Goal: Task Accomplishment & Management: Complete application form

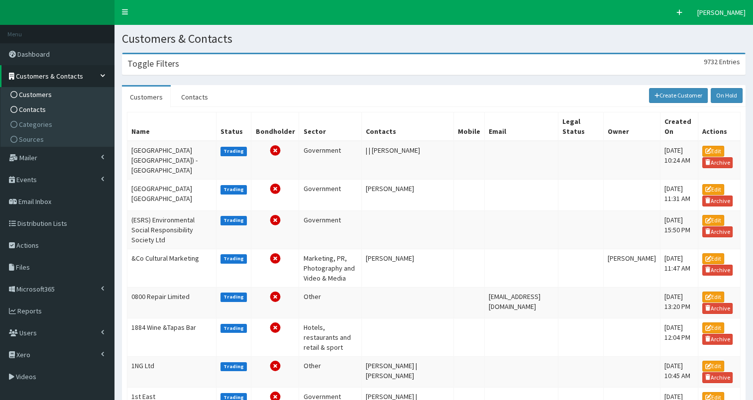
click at [42, 109] on span "Contacts" at bounding box center [32, 109] width 27 height 9
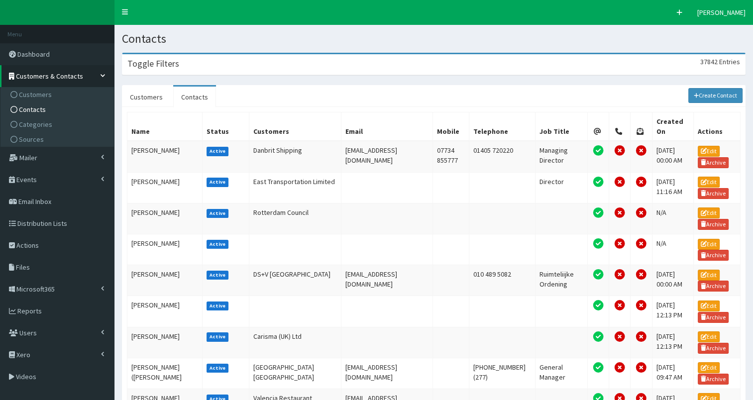
click at [272, 63] on div "Toggle Filters 37842 Entries" at bounding box center [433, 64] width 622 height 20
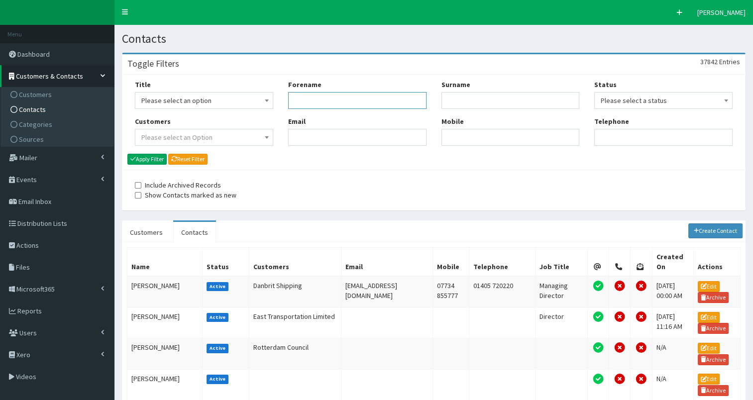
click at [306, 97] on input "Forename" at bounding box center [357, 100] width 138 height 17
type input "andy"
type input "sykes"
click at [151, 158] on button "Apply Filter" at bounding box center [146, 159] width 39 height 11
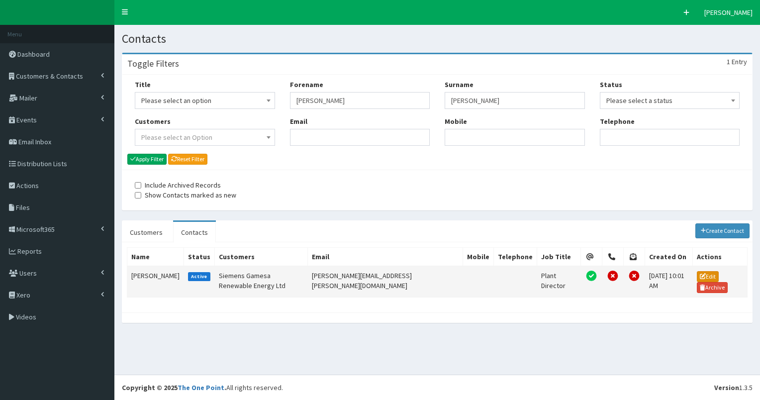
click at [700, 276] on icon at bounding box center [703, 276] width 6 height 6
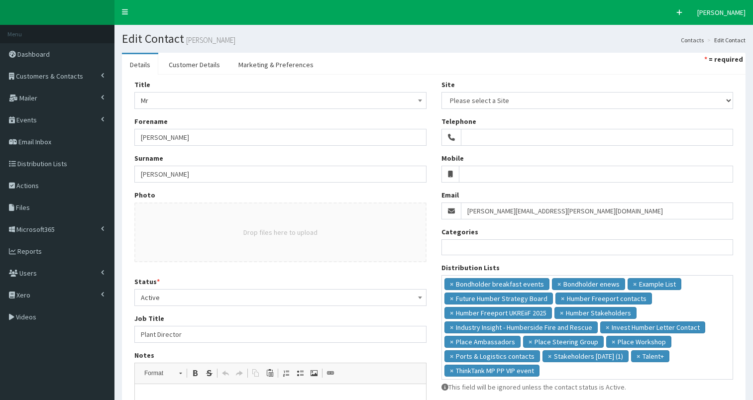
select select
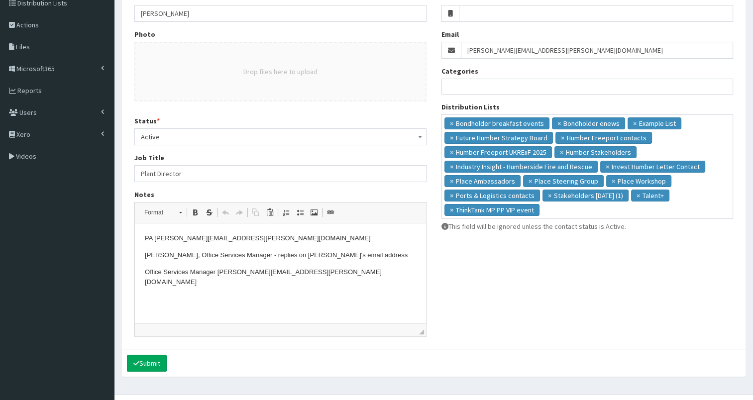
scroll to position [178, 0]
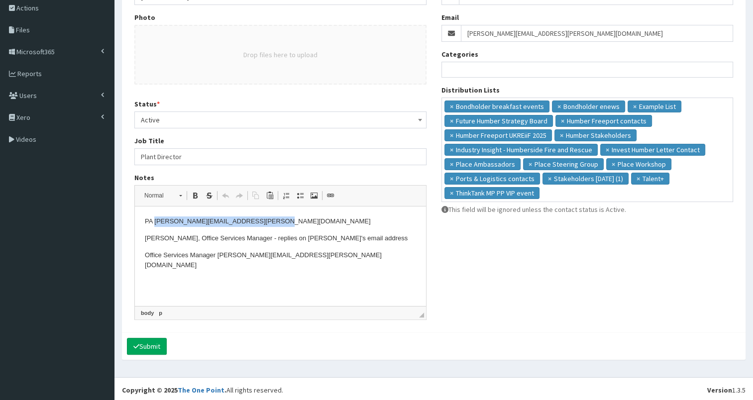
drag, startPoint x: 155, startPoint y: 221, endPoint x: 289, endPoint y: 223, distance: 134.3
click at [289, 223] on p "PA michelle.robinson@siemensgamesa.com" at bounding box center [280, 221] width 271 height 10
copy p "michelle.robinson@siemensgamesa.com"
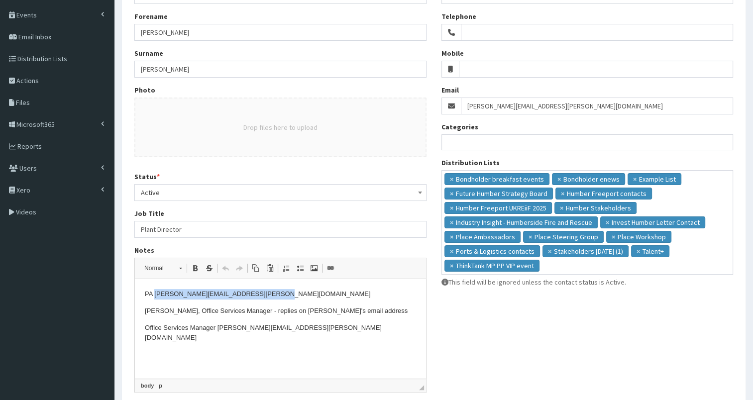
scroll to position [0, 0]
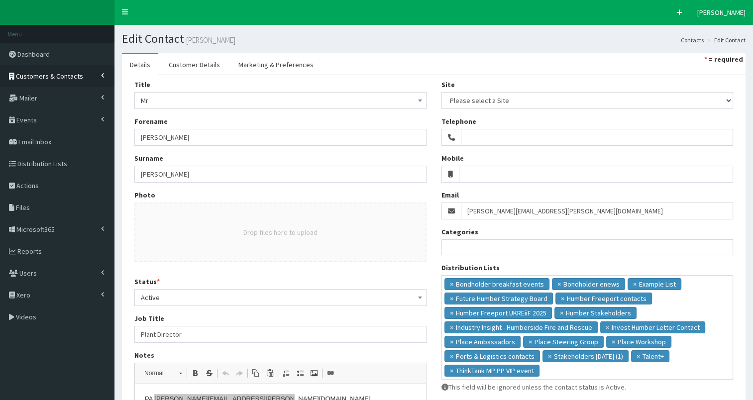
click at [39, 72] on span "Customers & Contacts" at bounding box center [49, 76] width 67 height 9
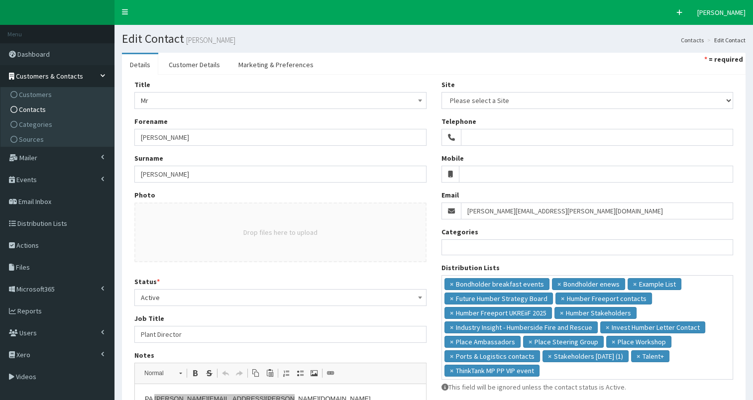
click at [33, 109] on span "Contacts" at bounding box center [32, 109] width 27 height 9
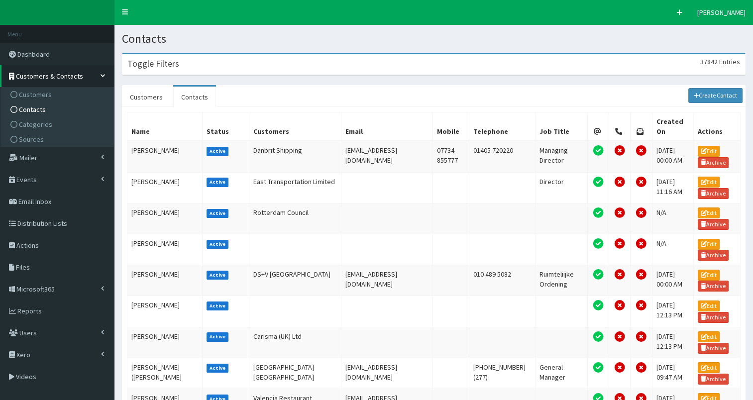
drag, startPoint x: 0, startPoint y: 0, endPoint x: 279, endPoint y: 68, distance: 287.3
click at [265, 66] on div "Toggle Filters 37842 Entries" at bounding box center [433, 64] width 622 height 20
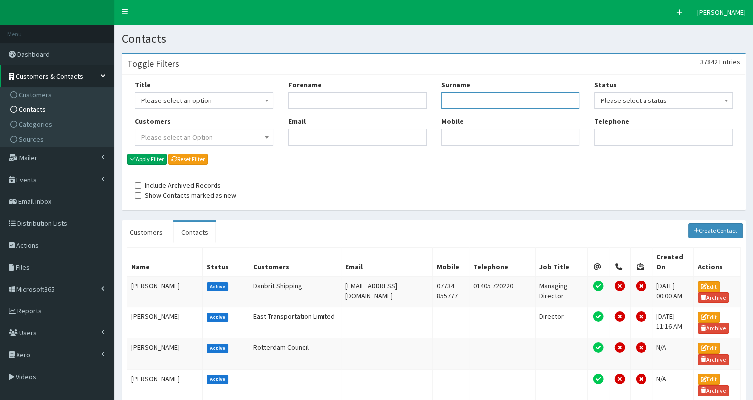
click at [463, 97] on input "Surname" at bounding box center [510, 100] width 138 height 17
type input "godber"
click at [143, 157] on button "Apply Filter" at bounding box center [146, 159] width 39 height 11
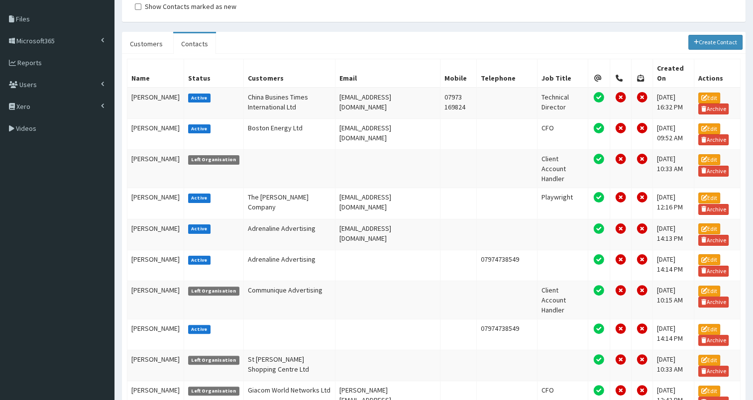
scroll to position [188, 0]
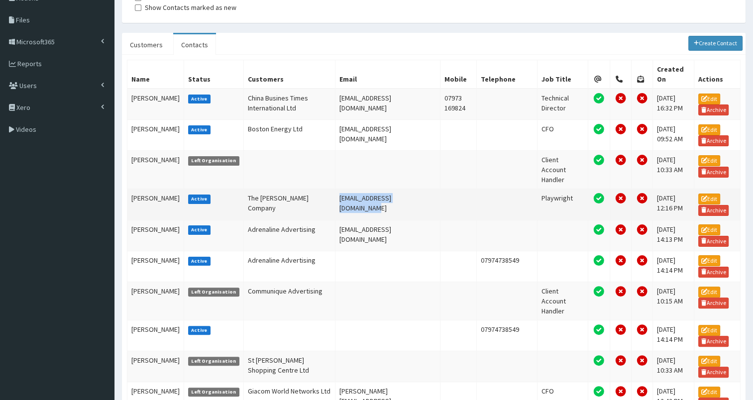
drag, startPoint x: 325, startPoint y: 182, endPoint x: 413, endPoint y: 187, distance: 88.2
click at [413, 189] on td "[EMAIL_ADDRESS][DOMAIN_NAME]" at bounding box center [387, 204] width 105 height 31
copy td "contact@johngodberco.co.uk"
click at [147, 189] on td "John Godber" at bounding box center [155, 204] width 57 height 31
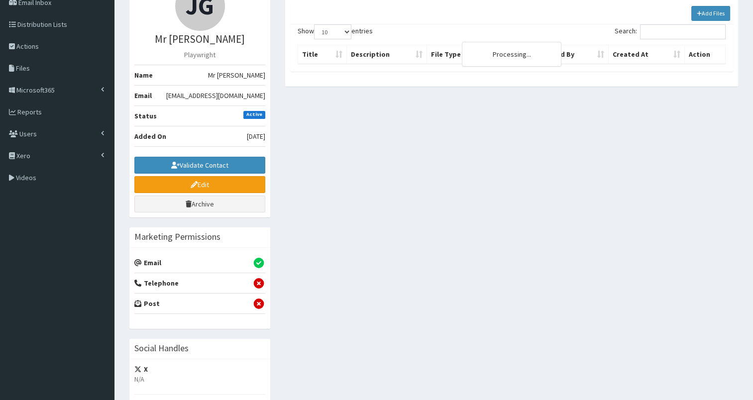
scroll to position [64, 0]
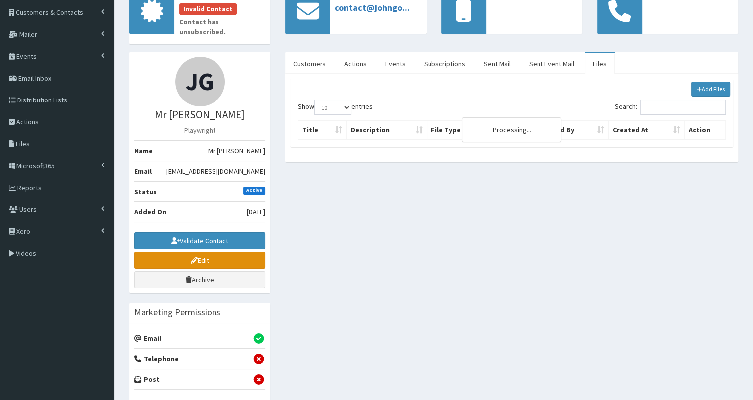
click at [184, 252] on link "Edit" at bounding box center [199, 260] width 131 height 17
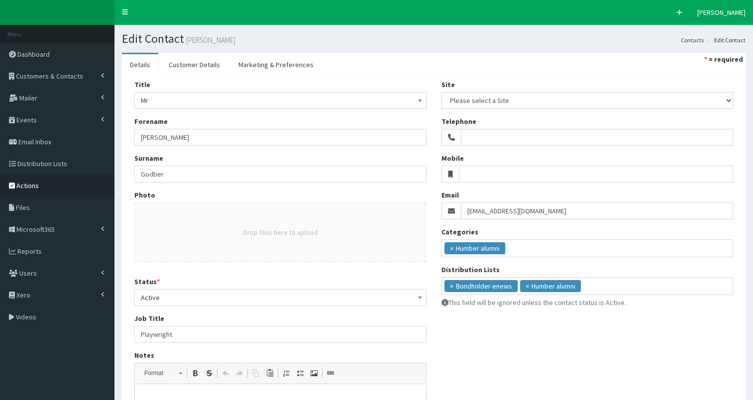
click at [29, 183] on span "Actions" at bounding box center [27, 185] width 22 height 9
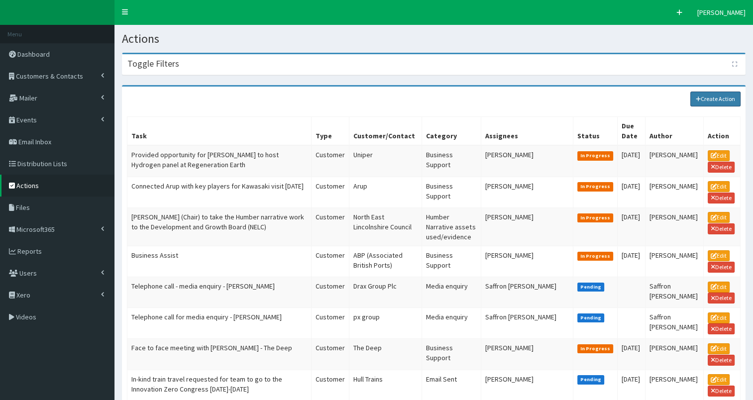
click at [709, 98] on link "Create Action" at bounding box center [715, 99] width 51 height 15
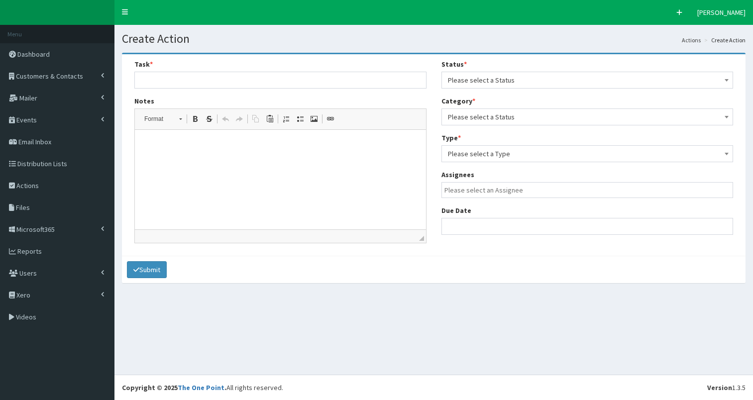
select select
click at [191, 141] on p at bounding box center [280, 145] width 271 height 10
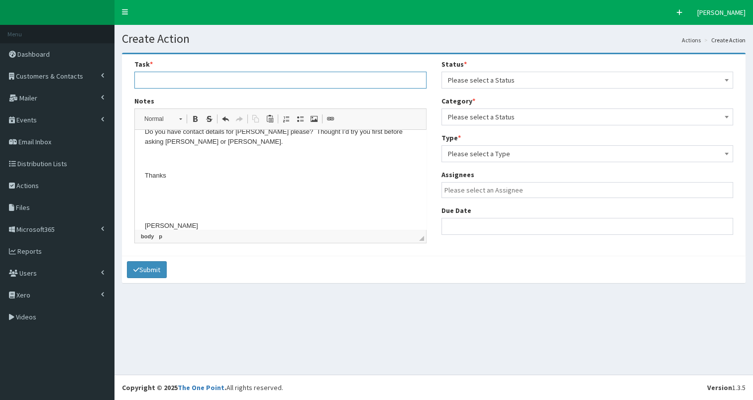
click at [164, 85] on input "text" at bounding box center [280, 80] width 292 height 17
type input "Request for contact details for John Godber"
click at [540, 83] on span "Please select a Status" at bounding box center [587, 80] width 279 height 14
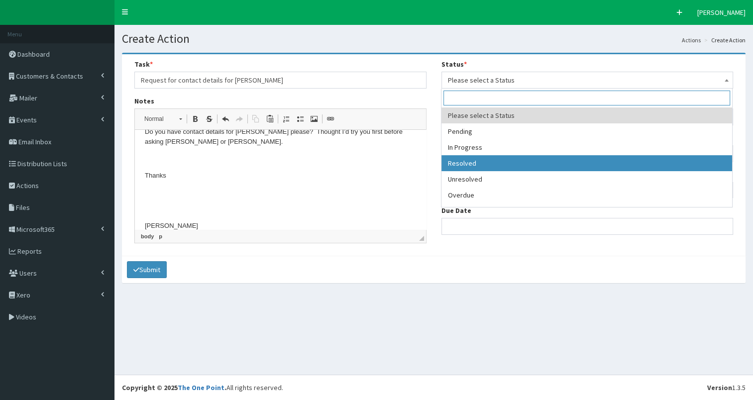
select select "3"
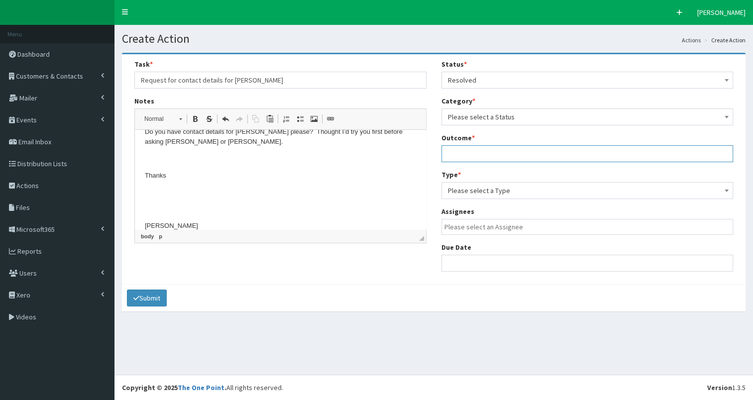
click at [467, 153] on input "text" at bounding box center [587, 153] width 292 height 17
type input "see notes"
click at [482, 193] on span "Please select a Type" at bounding box center [587, 191] width 279 height 14
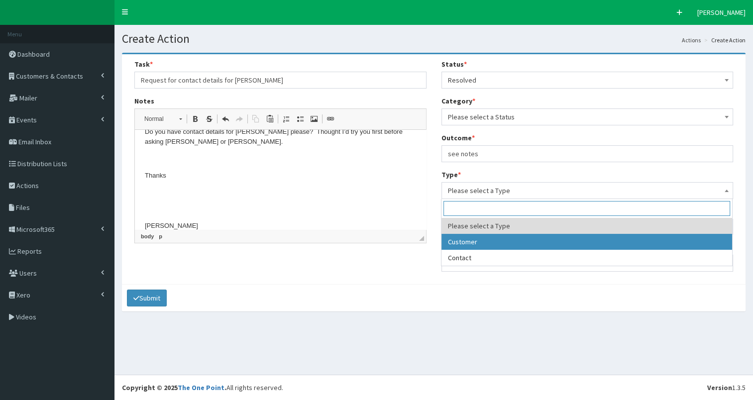
select select "customer"
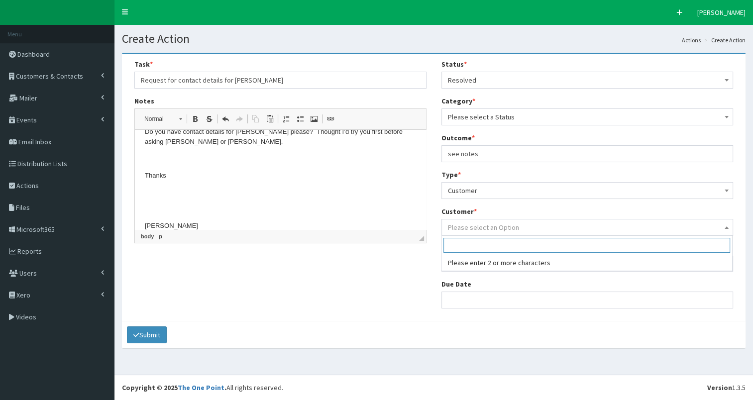
click at [497, 225] on span "Please select an Option" at bounding box center [483, 227] width 71 height 9
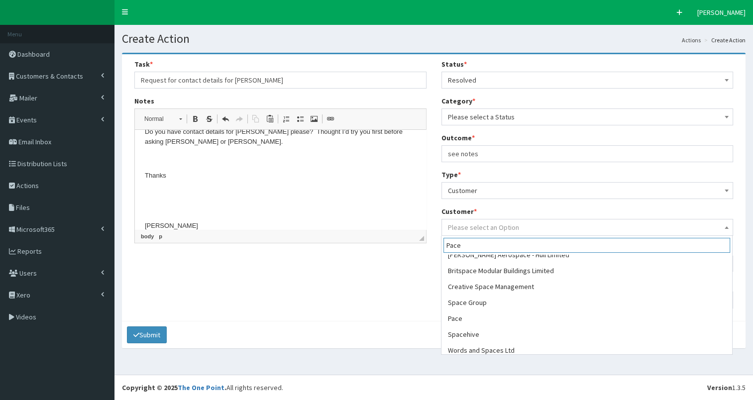
scroll to position [203, 0]
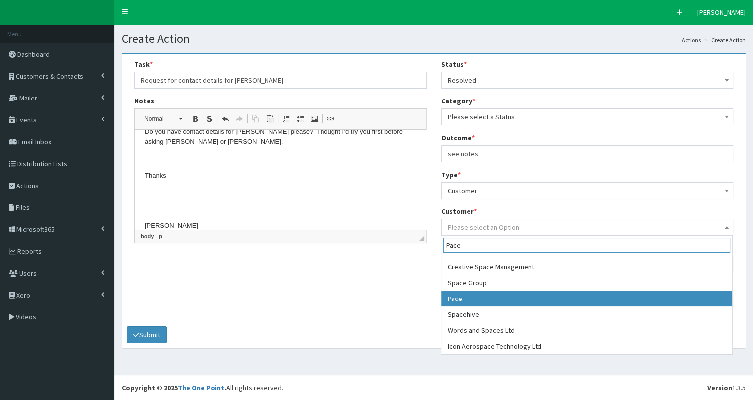
type input "Pace"
select select "8864"
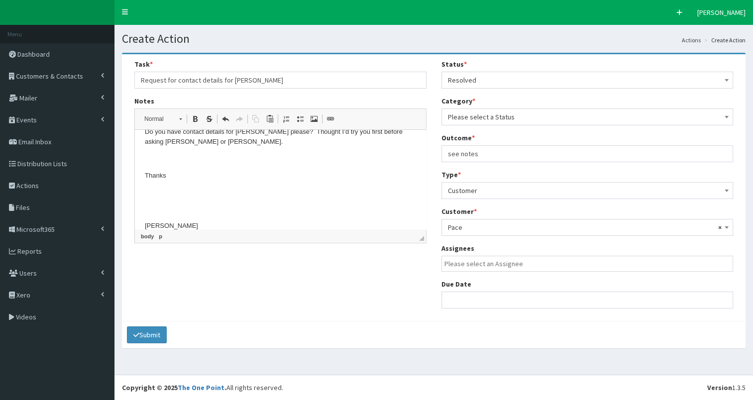
click at [484, 263] on input "search" at bounding box center [589, 264] width 291 height 10
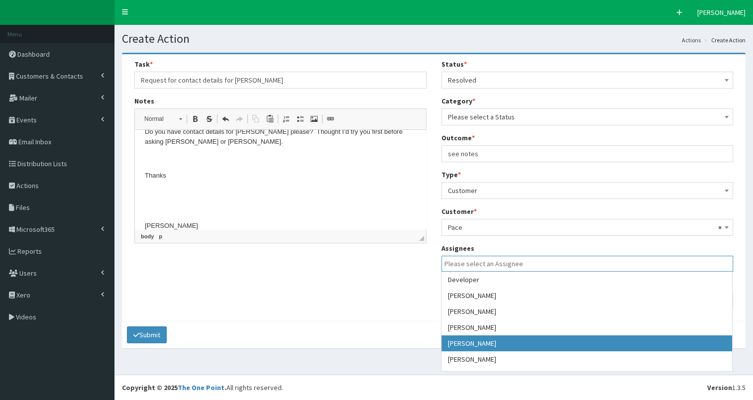
select select "7"
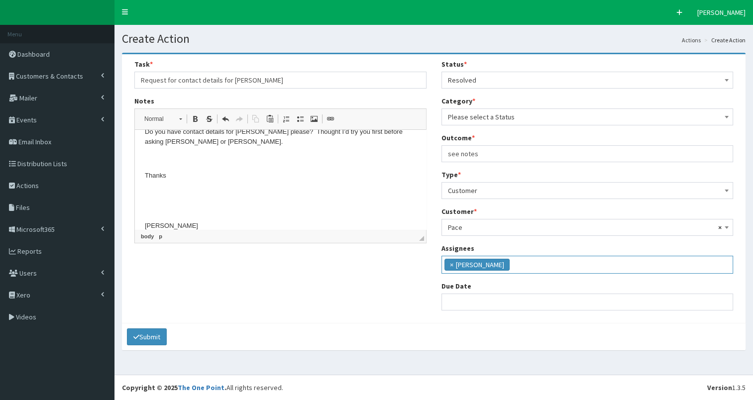
scroll to position [37, 0]
click at [466, 304] on input "text" at bounding box center [587, 302] width 292 height 17
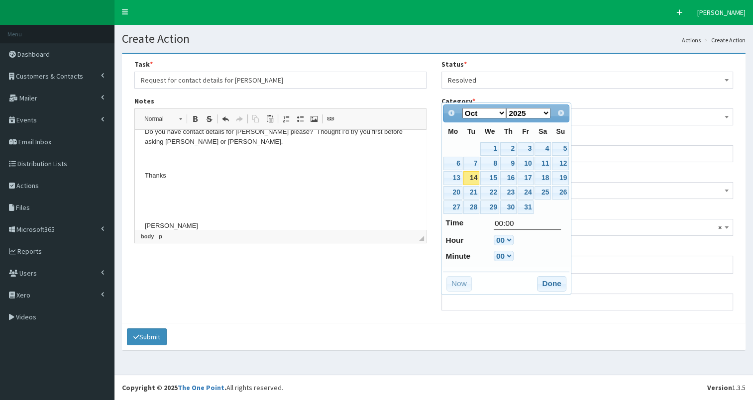
click at [472, 178] on link "14" at bounding box center [471, 177] width 16 height 13
type input "14-10-2025 00:00"
click at [544, 283] on button "Done" at bounding box center [551, 284] width 29 height 16
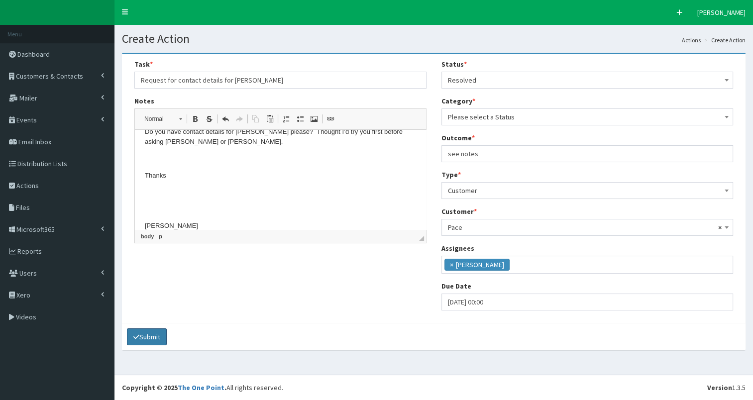
click at [156, 335] on button "Submit" at bounding box center [147, 336] width 40 height 17
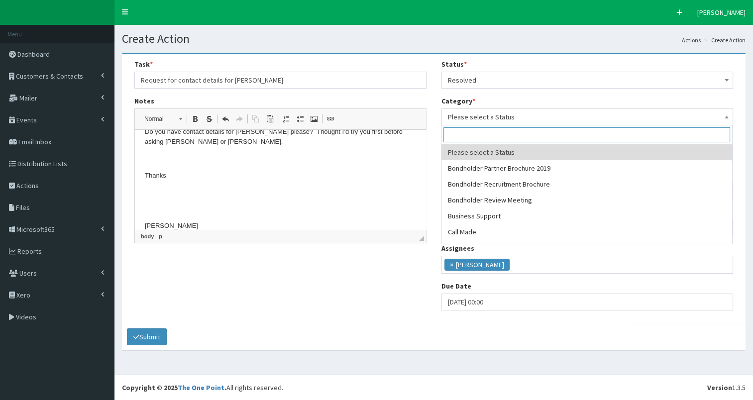
click at [561, 115] on span "Please select a Status" at bounding box center [587, 117] width 279 height 14
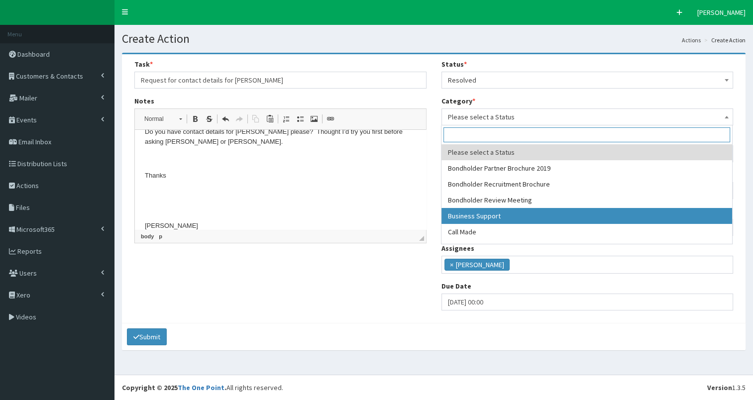
select select "17"
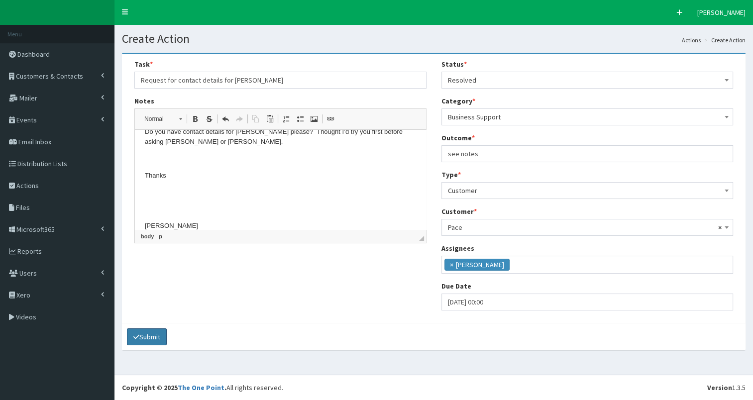
click at [146, 336] on button "Submit" at bounding box center [147, 336] width 40 height 17
